Goal: Task Accomplishment & Management: Use online tool/utility

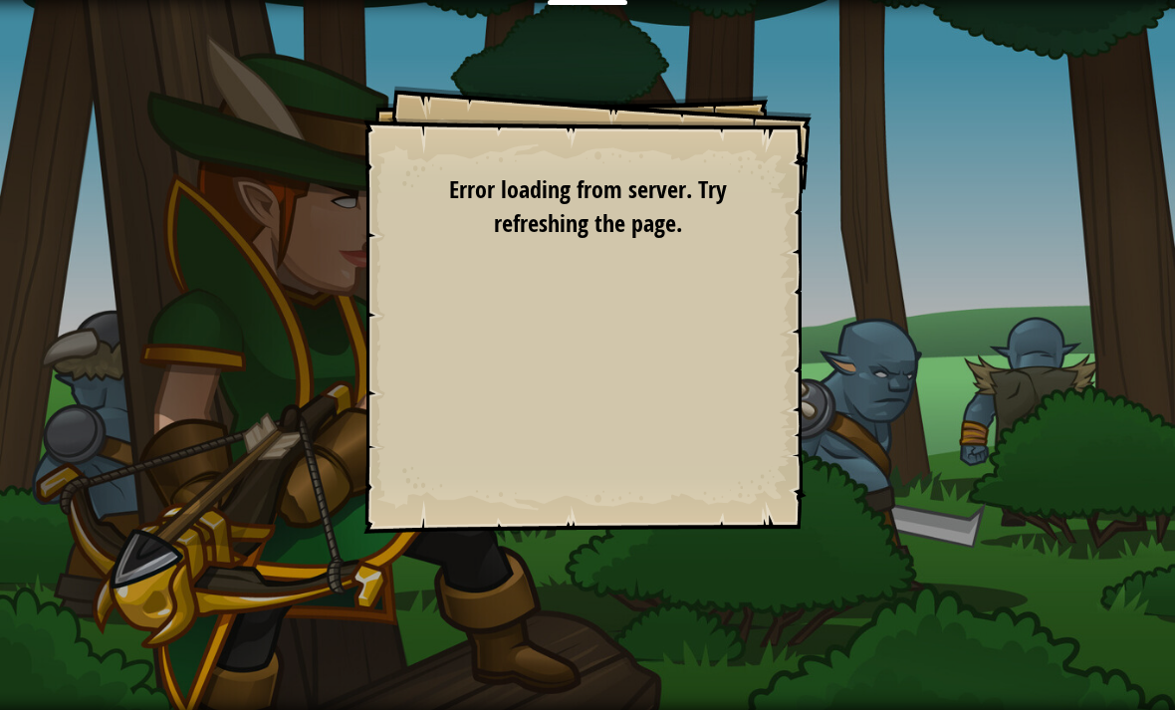
click at [673, 410] on div "Goals Start Level Error loading from server. Try refreshing the page. You'll ne…" at bounding box center [587, 310] width 448 height 448
